Goal: Task Accomplishment & Management: Complete application form

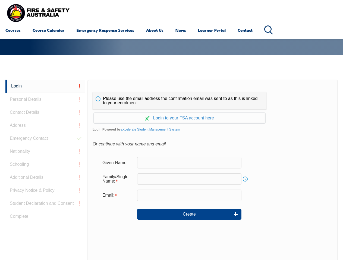
scroll to position [84, 0]
click at [171, 88] on div "Please use the email address the confirmation email was sent to as this is link…" at bounding box center [213, 194] width 250 height 228
click at [171, 170] on form "Given Name: Family/Single Name: Info Email: Create" at bounding box center [212, 192] width 240 height 81
click at [45, 86] on link "Login" at bounding box center [44, 86] width 79 height 13
click at [45, 100] on div "Login Personal Details Contact Details Address Emergency Contact Nationality Sc…" at bounding box center [46, 215] width 82 height 271
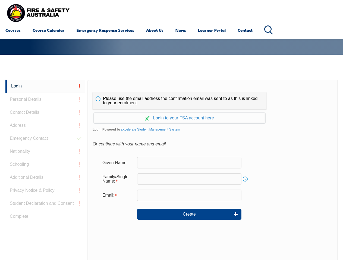
click at [45, 113] on div "Login Personal Details Contact Details Address Emergency Contact Nationality Sc…" at bounding box center [46, 215] width 82 height 271
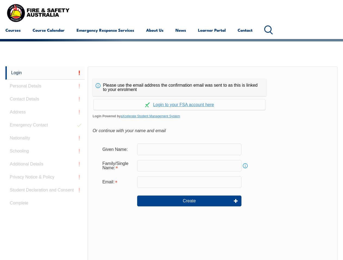
click at [45, 126] on div "Login Personal Details Contact Details Address Emergency Contact Nationality Sc…" at bounding box center [46, 201] width 82 height 271
click at [45, 139] on div "Login Personal Details Contact Details Address Emergency Contact Nationality Sc…" at bounding box center [46, 201] width 82 height 271
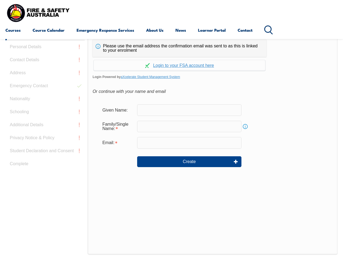
click at [45, 152] on div "Login Personal Details Contact Details Address Emergency Contact Nationality Sc…" at bounding box center [46, 162] width 82 height 271
click at [45, 165] on div "Login Personal Details Contact Details Address Emergency Contact Nationality Sc…" at bounding box center [46, 162] width 82 height 271
click at [45, 178] on div "Login Personal Details Contact Details Address Emergency Contact Nationality Sc…" at bounding box center [46, 162] width 82 height 271
